Goal: Task Accomplishment & Management: Complete application form

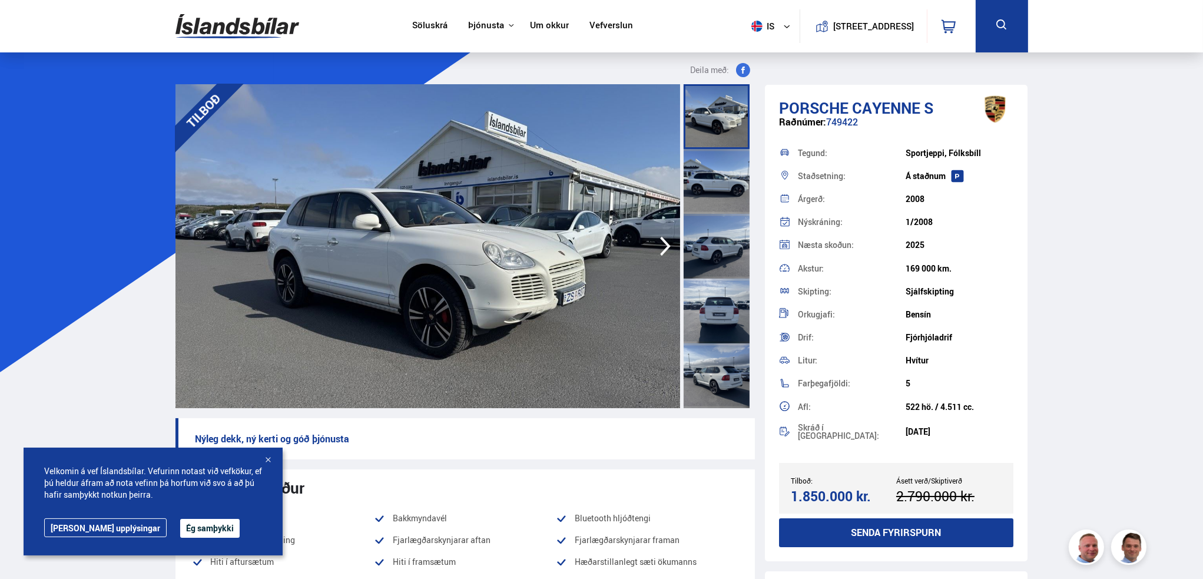
click at [244, 32] on img at bounding box center [237, 26] width 124 height 38
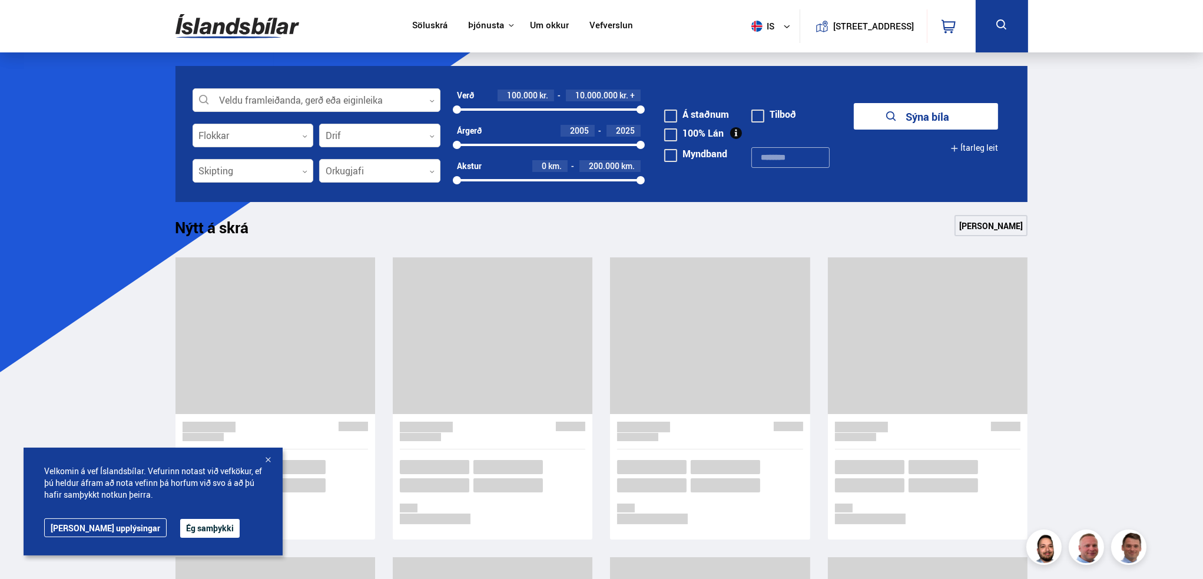
click at [244, 32] on img at bounding box center [237, 26] width 124 height 38
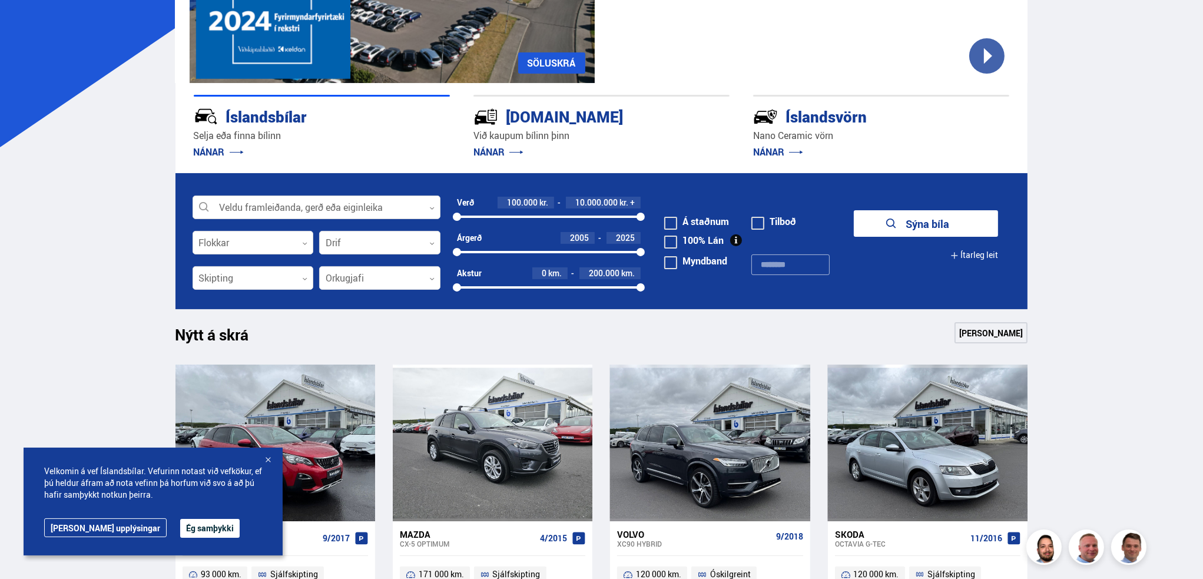
scroll to position [59, 0]
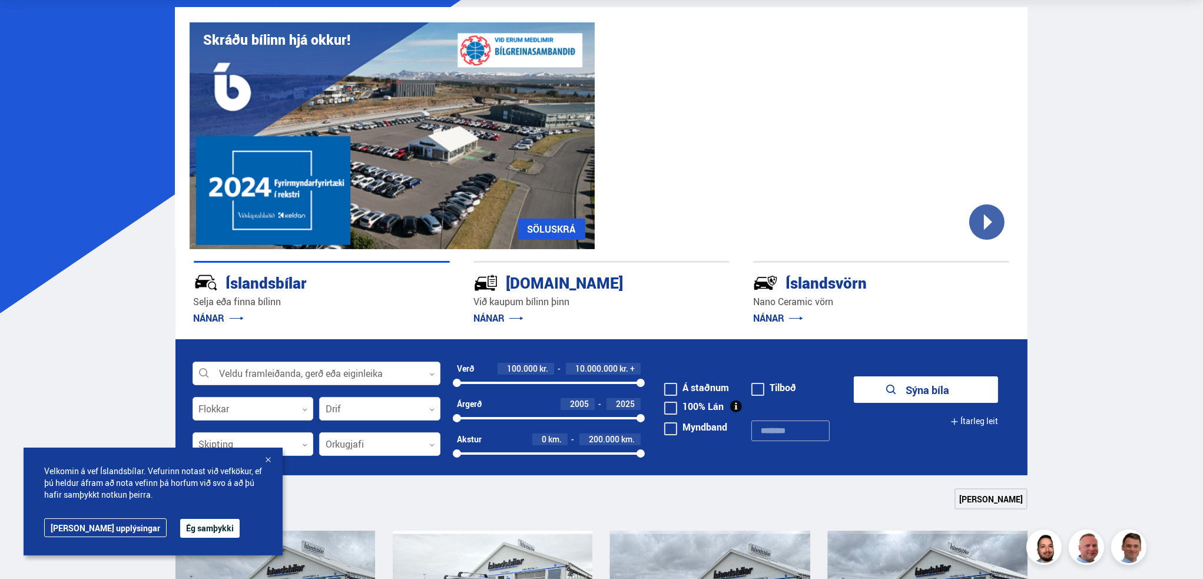
click at [551, 288] on div "[DOMAIN_NAME]" at bounding box center [580, 281] width 214 height 21
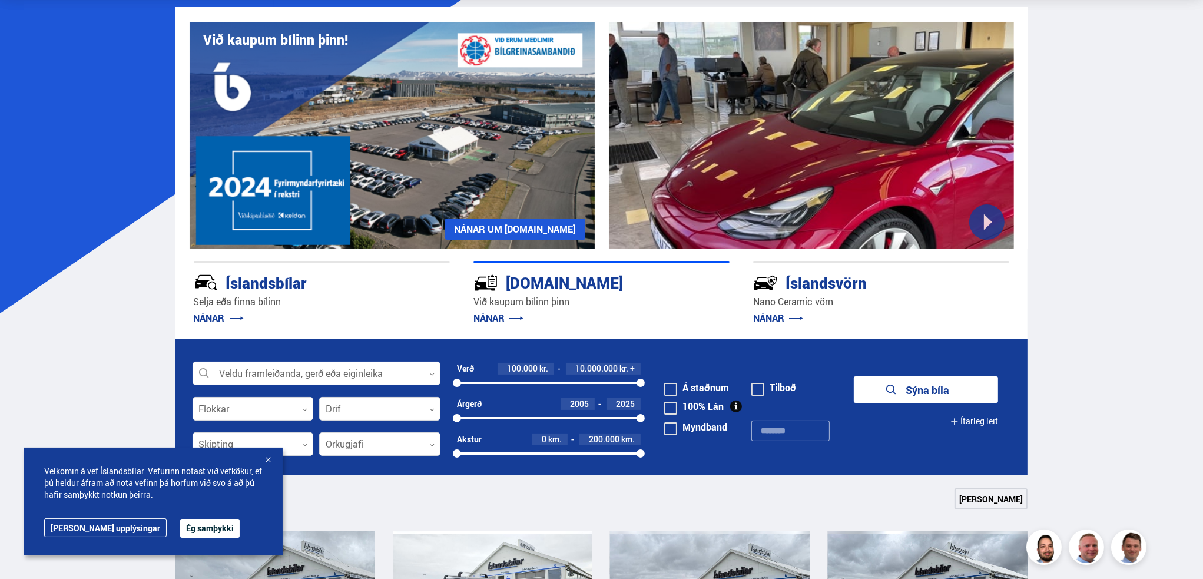
click at [545, 284] on div "[DOMAIN_NAME]" at bounding box center [580, 281] width 214 height 21
click at [513, 317] on link "NÁNAR" at bounding box center [498, 317] width 50 height 13
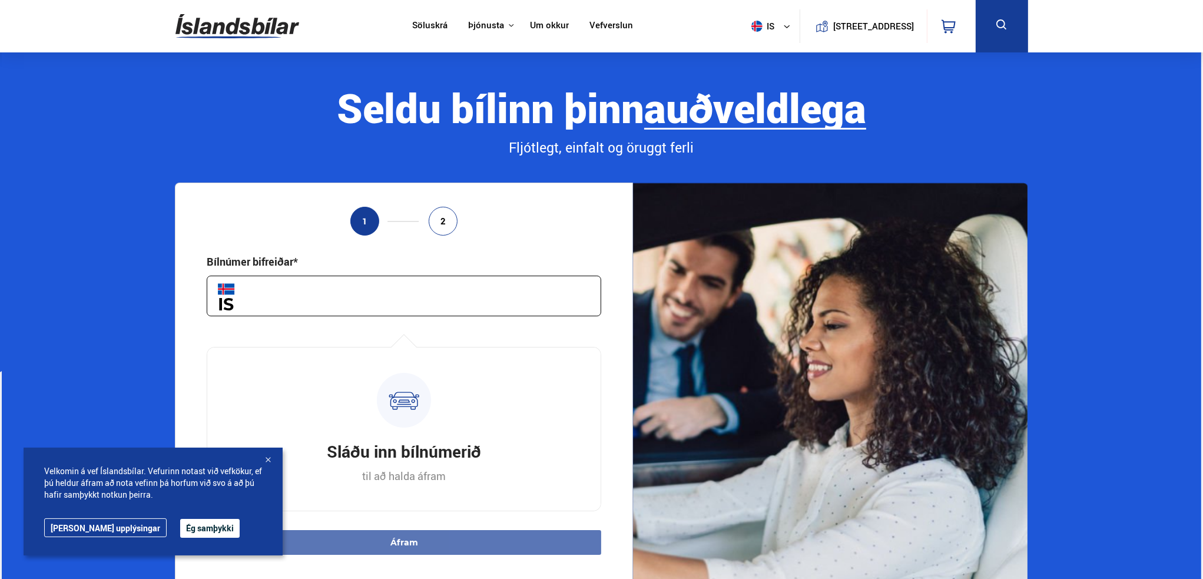
click at [487, 296] on input "text" at bounding box center [404, 295] width 394 height 41
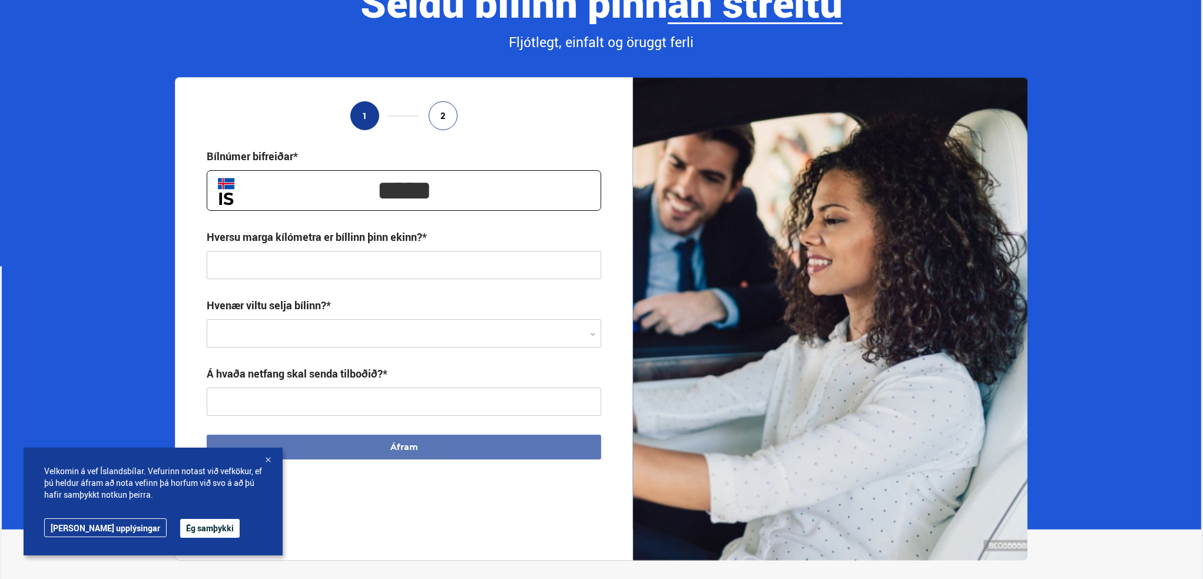
scroll to position [177, 0]
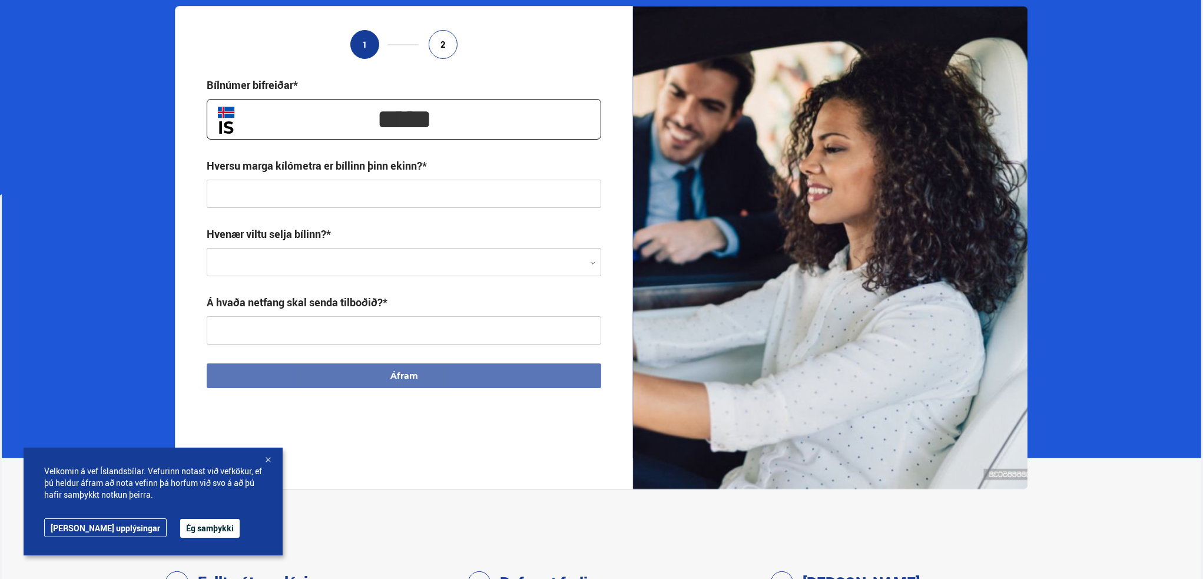
type input "*****"
click at [516, 472] on div "1 2 Bílnúmer bifreiðar* ***** Hversu marga kílómetra er bíllinn þinn ekinn?* Hv…" at bounding box center [404, 247] width 458 height 483
click at [382, 244] on div "Hvenær viltu selja bílinn?* 0" at bounding box center [404, 251] width 394 height 49
click at [381, 250] on div at bounding box center [404, 262] width 394 height 28
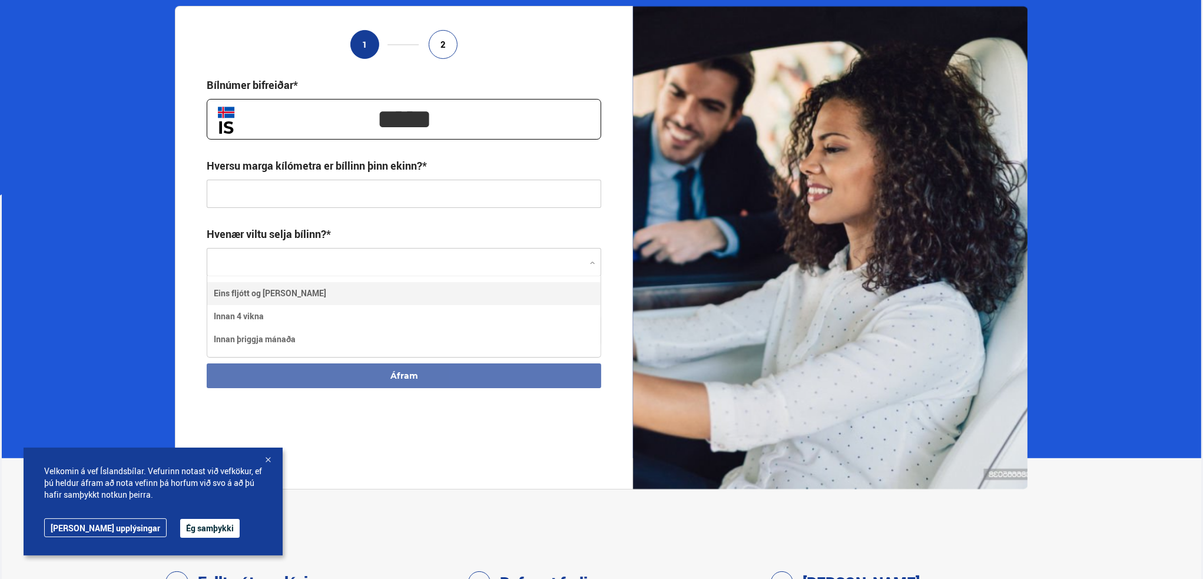
scroll to position [80, 393]
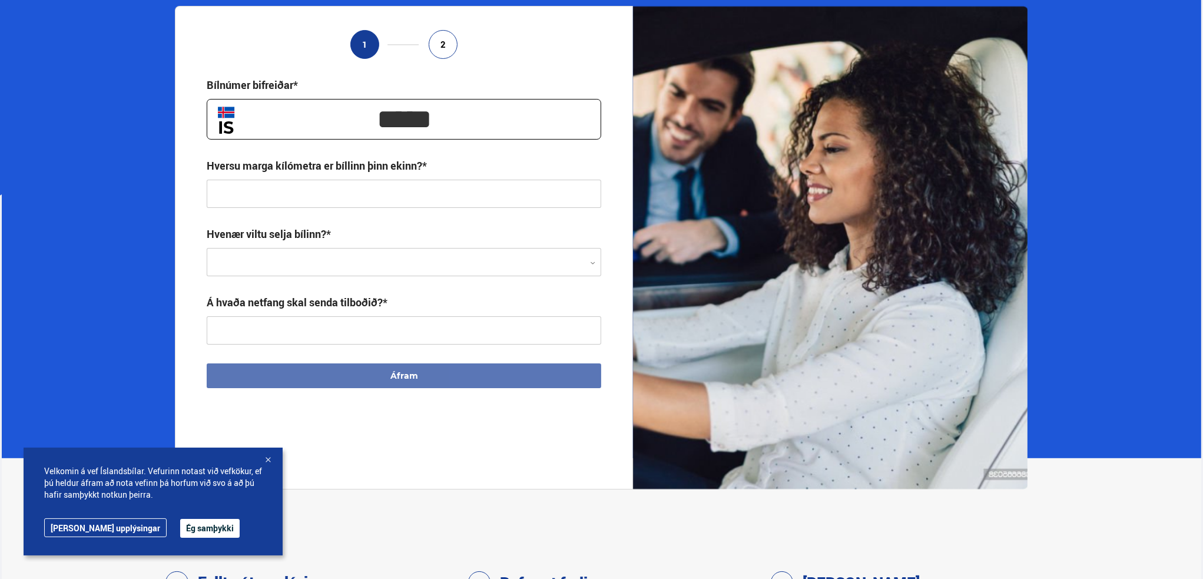
click at [387, 235] on div "Hvenær viltu selja bílinn?* 0" at bounding box center [404, 251] width 394 height 49
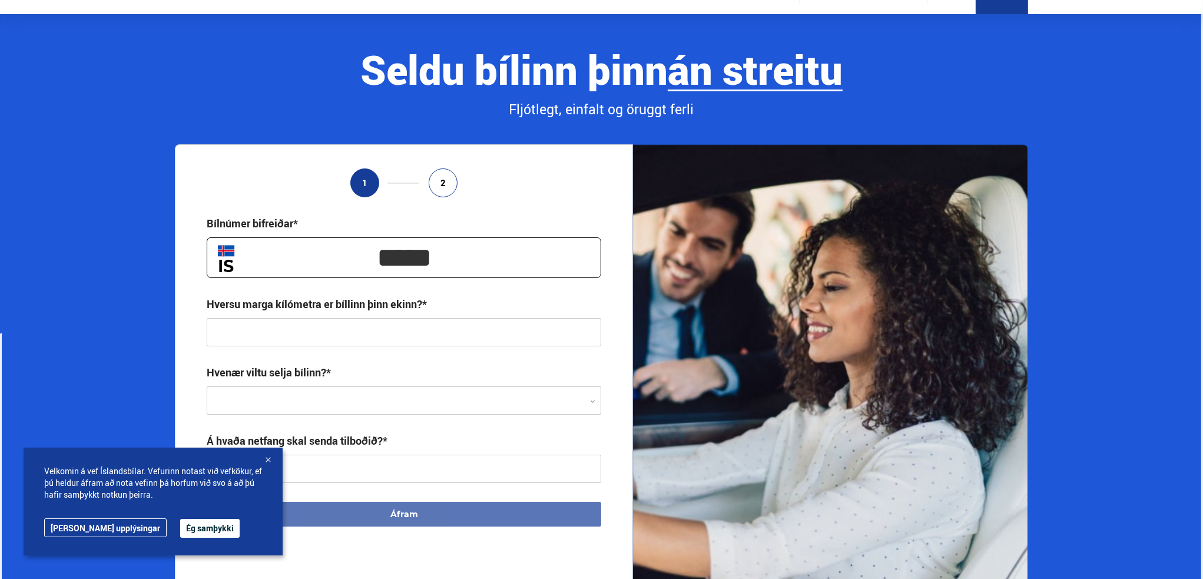
scroll to position [59, 0]
